Goal: Use online tool/utility

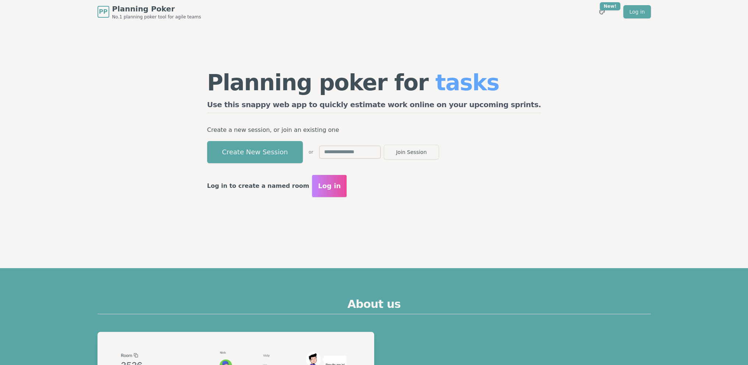
click at [303, 157] on button "Create New Session" at bounding box center [255, 152] width 96 height 22
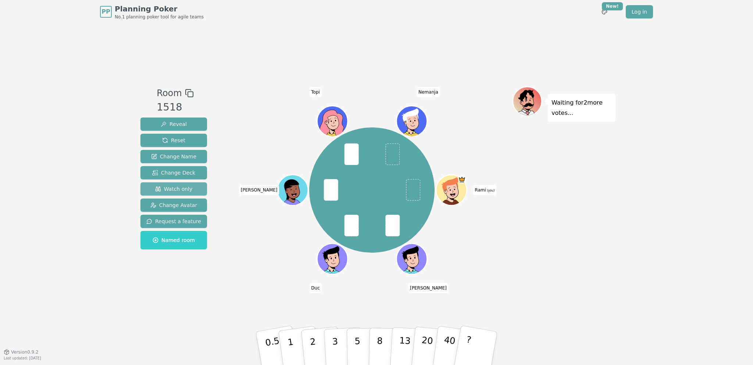
click at [182, 189] on span "Watch only" at bounding box center [174, 188] width 38 height 7
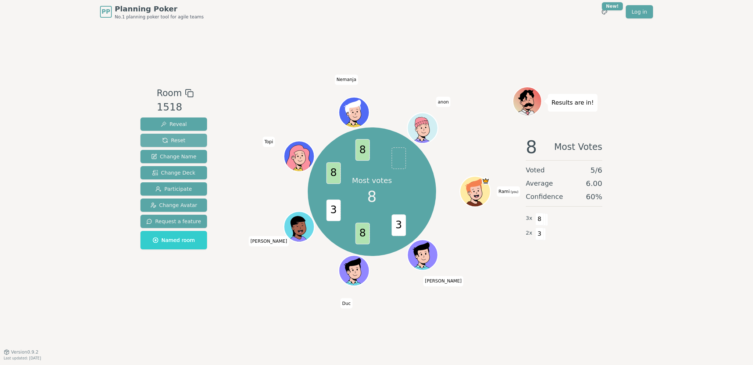
click at [174, 139] on span "Reset" at bounding box center [173, 139] width 23 height 7
click at [173, 141] on span "Reset" at bounding box center [173, 139] width 23 height 7
click at [168, 140] on span "Reset" at bounding box center [173, 139] width 23 height 7
click at [182, 139] on button "Reset" at bounding box center [174, 140] width 67 height 13
click at [185, 139] on button "Reset" at bounding box center [174, 140] width 67 height 13
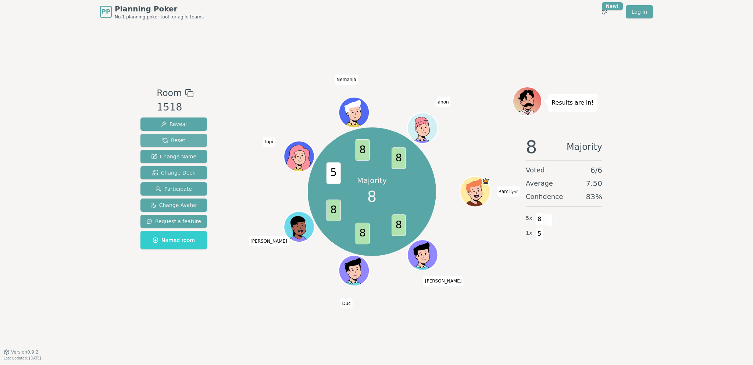
click at [186, 139] on button "Reset" at bounding box center [174, 140] width 67 height 13
click at [175, 139] on span "Reset" at bounding box center [173, 139] width 23 height 7
click at [179, 138] on span "Reset" at bounding box center [173, 139] width 23 height 7
click at [189, 139] on button "Reset" at bounding box center [174, 140] width 67 height 13
click at [182, 142] on button "Reset" at bounding box center [174, 140] width 67 height 13
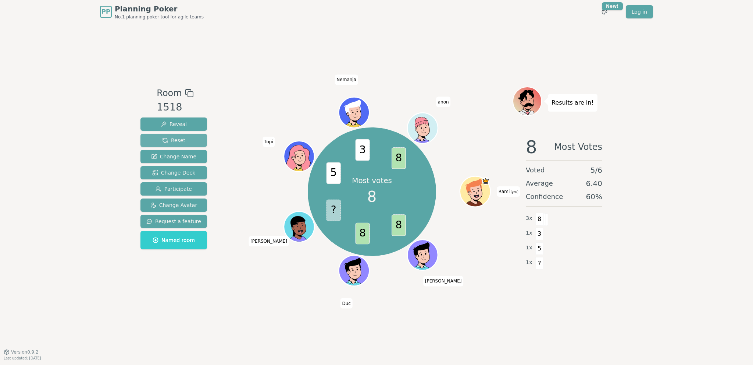
click at [179, 140] on span "Reset" at bounding box center [173, 139] width 23 height 7
click at [178, 141] on span "Reset" at bounding box center [173, 139] width 23 height 7
click at [184, 145] on button "Reset" at bounding box center [174, 140] width 67 height 13
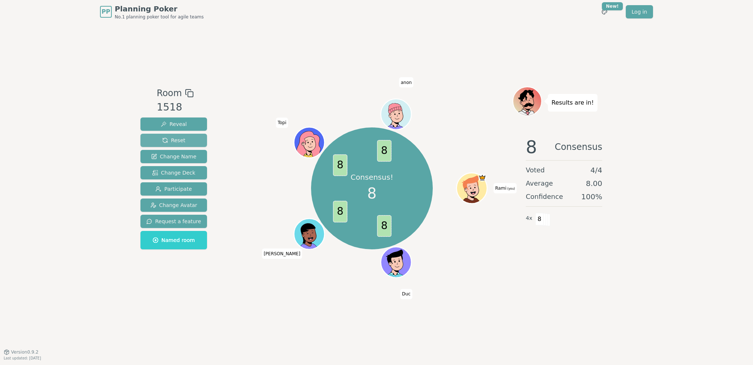
click at [181, 136] on span "Reset" at bounding box center [173, 139] width 23 height 7
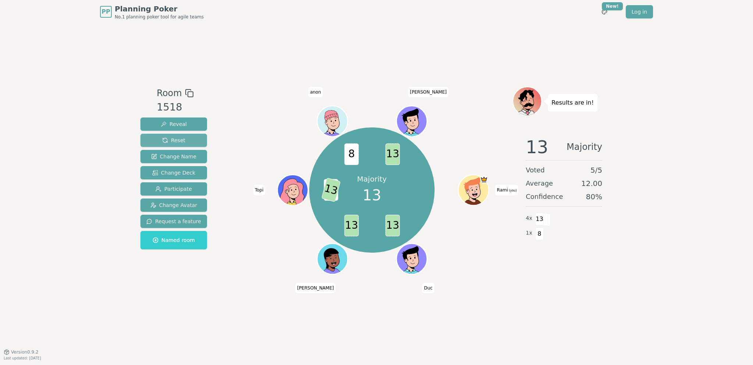
drag, startPoint x: 178, startPoint y: 140, endPoint x: 197, endPoint y: 19, distance: 122.1
click at [179, 141] on span "Reset" at bounding box center [173, 139] width 23 height 7
